Goal: Task Accomplishment & Management: Manage account settings

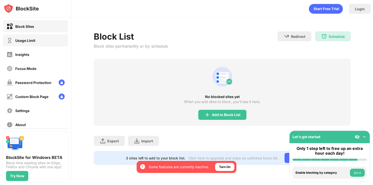
click at [38, 46] on div "Usage Limit" at bounding box center [35, 40] width 65 height 12
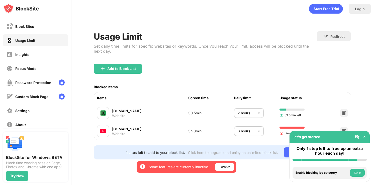
click at [248, 133] on body "By opting in, you ensure access to all the features and benefits that rely on t…" at bounding box center [186, 92] width 373 height 185
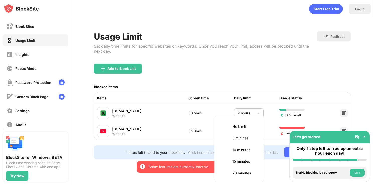
scroll to position [164, 0]
click at [225, 122] on li "2 hours" at bounding box center [239, 126] width 44 height 12
type input "***"
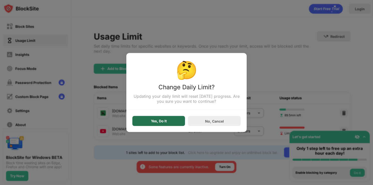
click at [144, 121] on div "Yes, Do It" at bounding box center [158, 121] width 53 height 10
